Goal: Transaction & Acquisition: Purchase product/service

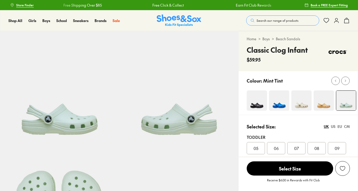
click at [324, 106] on img at bounding box center [323, 100] width 20 height 20
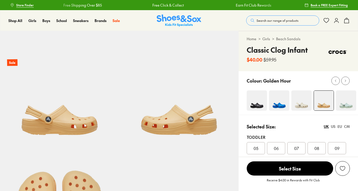
click at [320, 146] on div "08" at bounding box center [316, 148] width 18 height 12
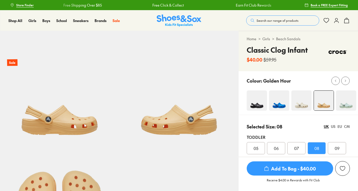
select select "*"
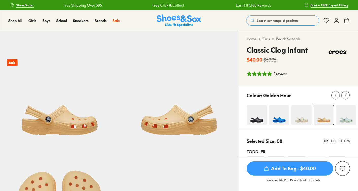
click at [307, 170] on span "Add To Bag - $40.00" at bounding box center [290, 168] width 86 height 14
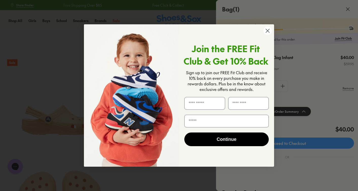
click at [267, 30] on icon "Close dialog" at bounding box center [268, 31] width 4 height 4
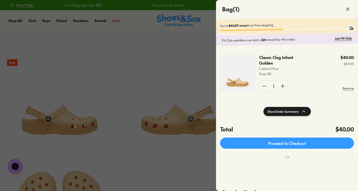
click at [346, 9] on icon at bounding box center [348, 9] width 6 height 6
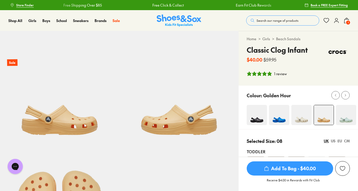
click at [274, 21] on span "Search our range of products" at bounding box center [277, 20] width 42 height 5
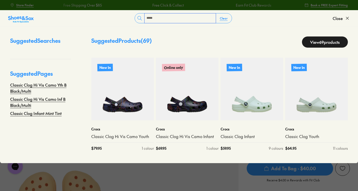
type input "*****"
